Goal: Information Seeking & Learning: Learn about a topic

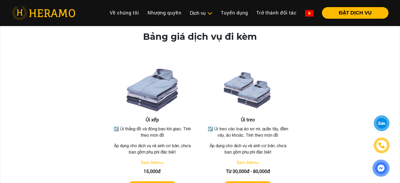
scroll to position [362, 0]
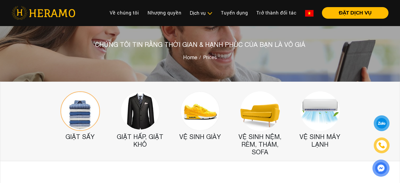
click at [88, 114] on img at bounding box center [79, 110] width 39 height 39
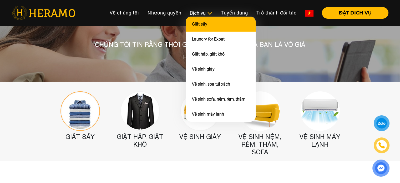
click at [200, 23] on link "Giặt sấy" at bounding box center [199, 24] width 15 height 5
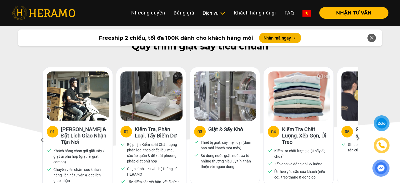
scroll to position [248, 0]
